Goal: Communication & Community: Answer question/provide support

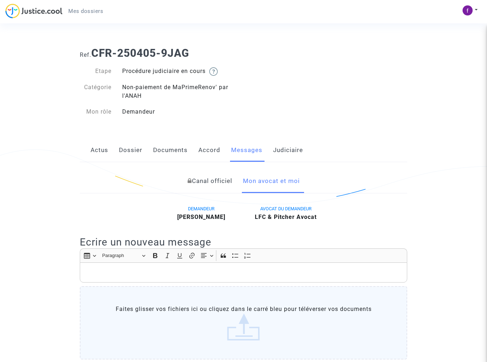
click at [168, 153] on link "Documents" at bounding box center [170, 150] width 35 height 24
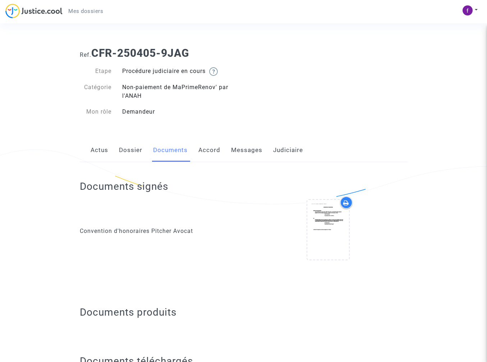
click at [135, 152] on link "Dossier" at bounding box center [130, 150] width 23 height 24
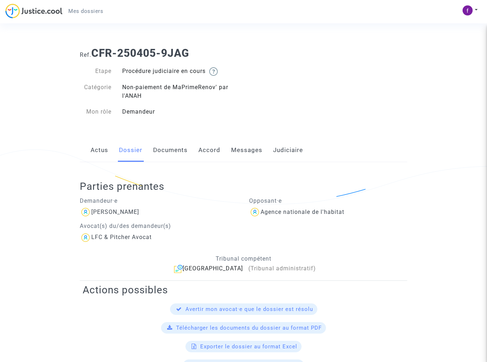
click at [243, 155] on link "Messages" at bounding box center [246, 150] width 31 height 24
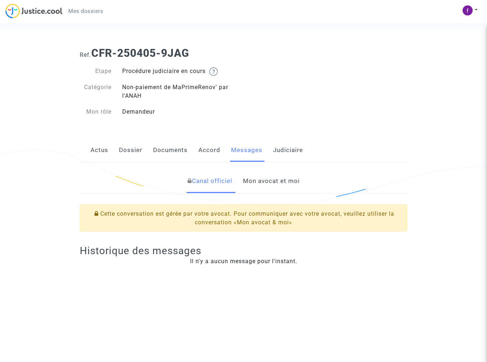
click at [290, 184] on link "Mon avocat et moi" at bounding box center [271, 181] width 57 height 24
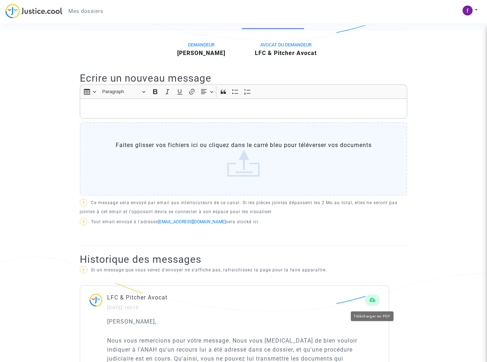
scroll to position [147, 0]
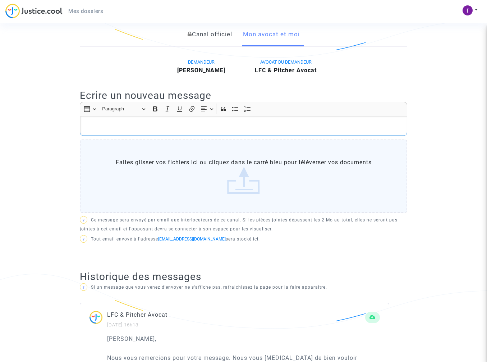
click at [146, 126] on p "Rich Text Editor, main" at bounding box center [244, 126] width 320 height 9
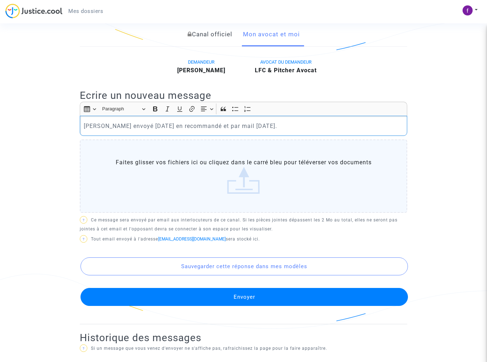
click at [109, 127] on p "[PERSON_NAME] envoyé [DATE] en recommandé et par mail [DATE]." at bounding box center [244, 126] width 320 height 9
click at [253, 187] on label "Faites glisser vos fichiers ici ou cliquez dans le carré bleu pour téléverser v…" at bounding box center [244, 176] width 328 height 73
click at [0, 0] on input "Faites glisser vos fichiers ici ou cliquez dans le carré bleu pour téléverser v…" at bounding box center [0, 0] width 0 height 0
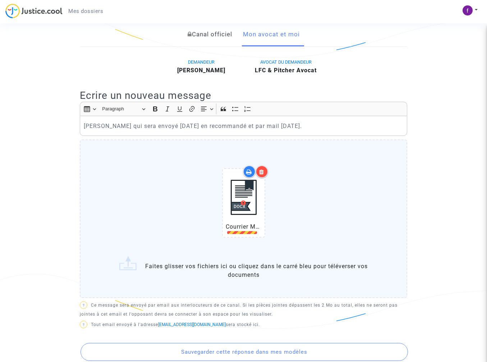
click at [264, 173] on div at bounding box center [262, 171] width 13 height 13
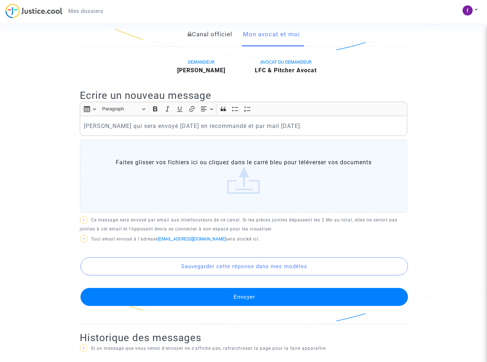
click at [300, 127] on p "[PERSON_NAME] qui sera envoyé [DATE] en recommandé et par mail [DATE]." at bounding box center [244, 126] width 320 height 9
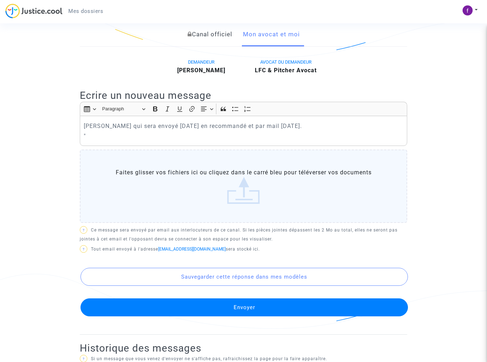
click at [308, 128] on p "[PERSON_NAME] qui sera envoyé [DATE] en recommandé et par mail [DATE]." at bounding box center [244, 126] width 320 height 9
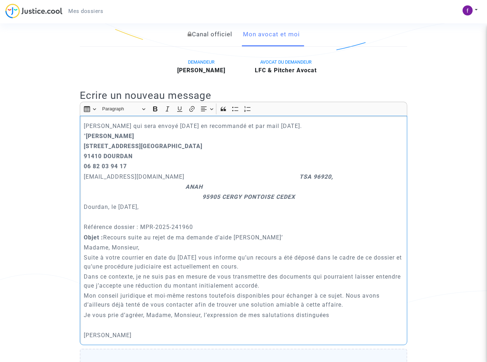
scroll to position [294, 0]
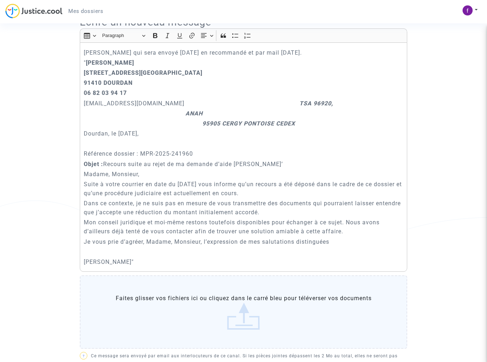
scroll to position [110, 0]
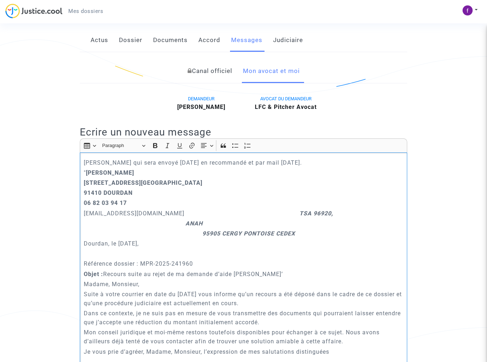
drag, startPoint x: 132, startPoint y: 163, endPoint x: 108, endPoint y: 164, distance: 23.4
click at [108, 164] on p "[PERSON_NAME] qui sera envoyé [DATE] en recommandé et par mail [DATE]." at bounding box center [244, 162] width 320 height 9
click at [273, 163] on p "[PERSON_NAME] envoyé [DATE] en recommandé et par mail [DATE]." at bounding box center [244, 162] width 320 height 9
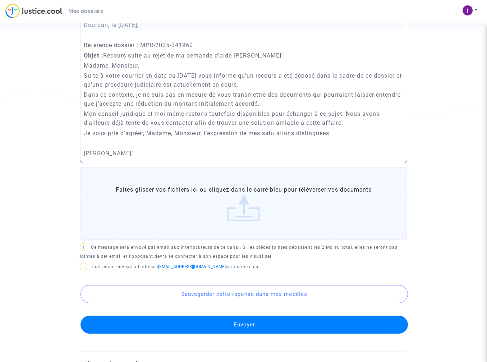
scroll to position [330, 0]
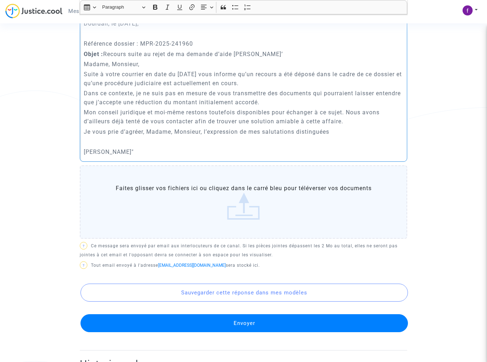
click at [252, 323] on button "Envoyer" at bounding box center [245, 323] width 328 height 18
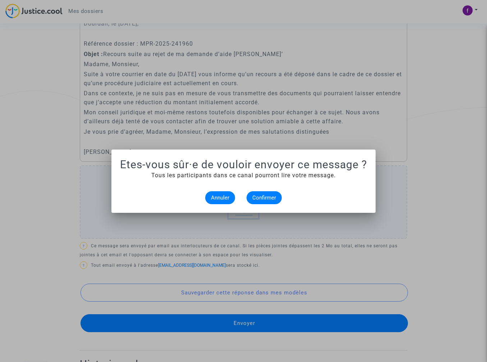
scroll to position [0, 0]
click at [261, 199] on span "Confirmer" at bounding box center [265, 198] width 24 height 6
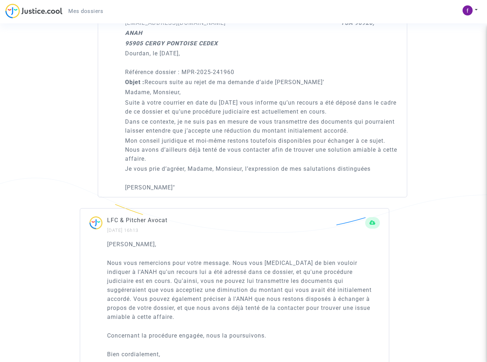
scroll to position [294, 0]
